Goal: Find specific page/section: Find specific page/section

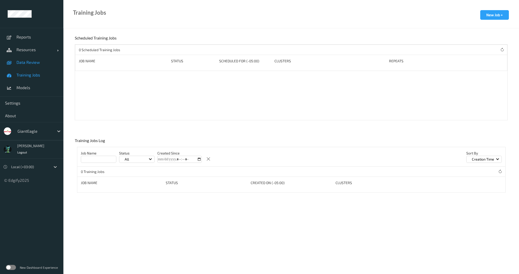
click at [25, 65] on link "Data Review" at bounding box center [31, 62] width 63 height 13
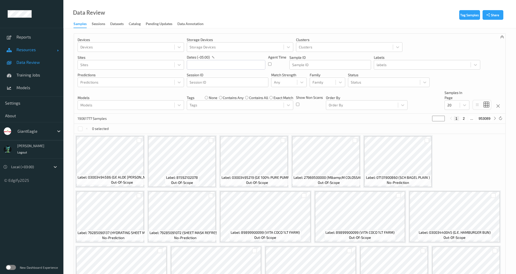
click at [17, 51] on span "Resources" at bounding box center [36, 49] width 41 height 5
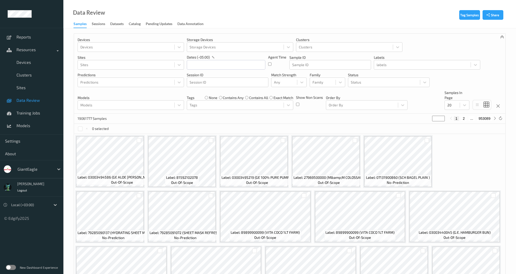
click at [10, 267] on label at bounding box center [11, 267] width 10 height 5
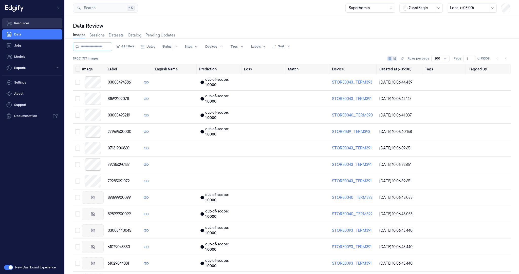
click at [28, 21] on link "Resources" at bounding box center [32, 23] width 60 height 10
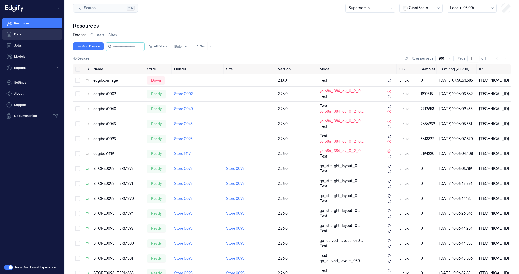
click at [27, 33] on link "Data" at bounding box center [32, 34] width 60 height 10
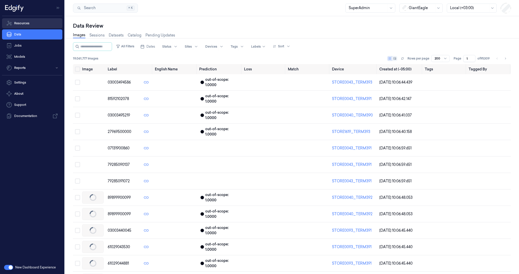
click at [29, 24] on link "Resources" at bounding box center [32, 23] width 60 height 10
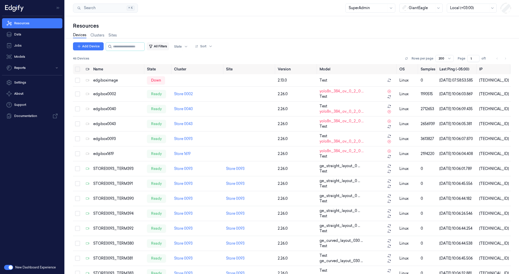
click at [164, 48] on button "All Filters" at bounding box center [158, 46] width 22 height 8
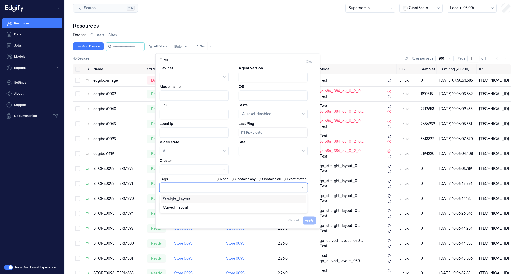
click at [173, 189] on div at bounding box center [231, 187] width 136 height 5
click at [176, 212] on div "Apply Cancel" at bounding box center [238, 218] width 156 height 12
click at [177, 209] on div at bounding box center [191, 206] width 57 height 7
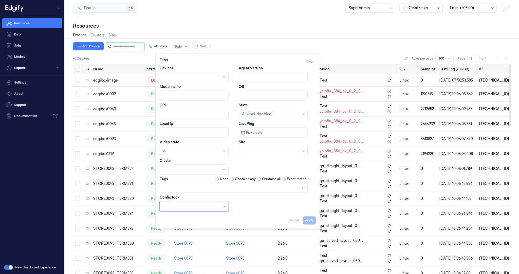
click at [107, 59] on div "46 Devices Rows per page 200 Page 1 of 1" at bounding box center [292, 58] width 438 height 7
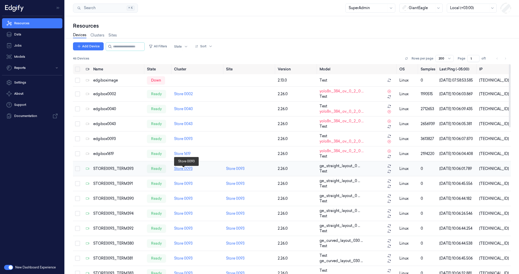
click at [180, 170] on link "Store 0093" at bounding box center [183, 168] width 18 height 5
click at [105, 171] on div "STORE0093_TERM393" at bounding box center [118, 168] width 50 height 5
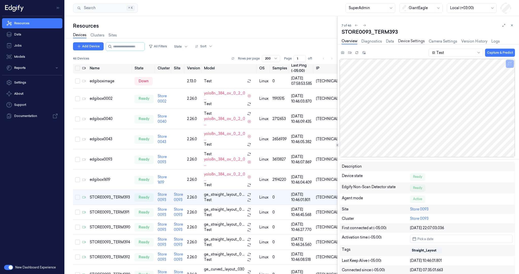
click at [403, 43] on link "Device Settings" at bounding box center [411, 41] width 27 height 6
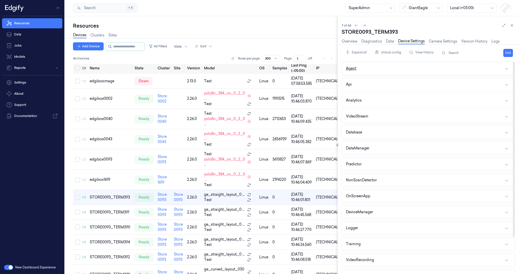
click at [381, 68] on button "Agent" at bounding box center [428, 68] width 173 height 13
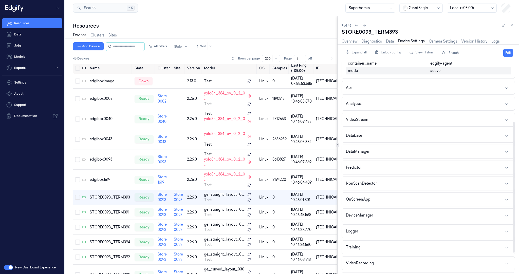
scroll to position [97, 0]
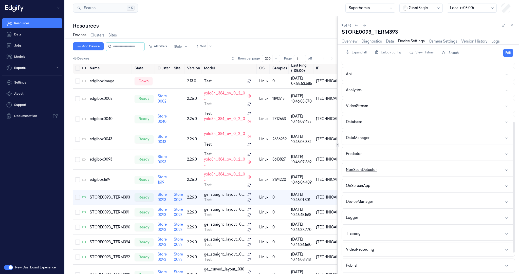
click at [377, 172] on button "NonScanDetector" at bounding box center [428, 169] width 173 height 13
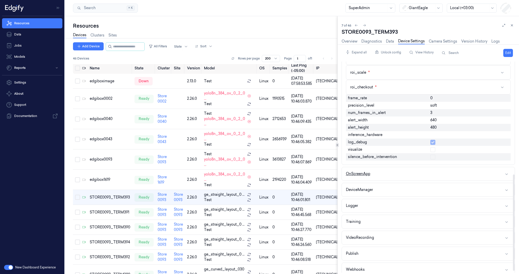
scroll to position [252, 0]
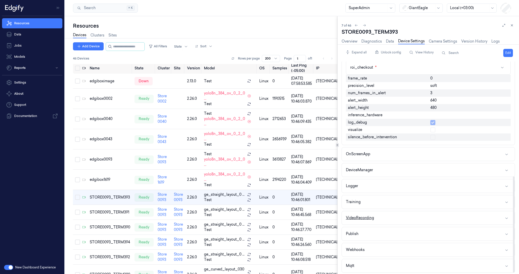
click at [378, 216] on button "VideoRecording" at bounding box center [428, 217] width 173 height 13
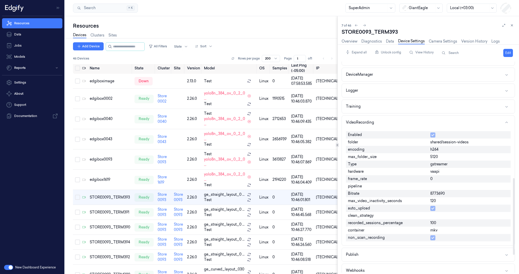
scroll to position [349, 0]
